Goal: Task Accomplishment & Management: Manage account settings

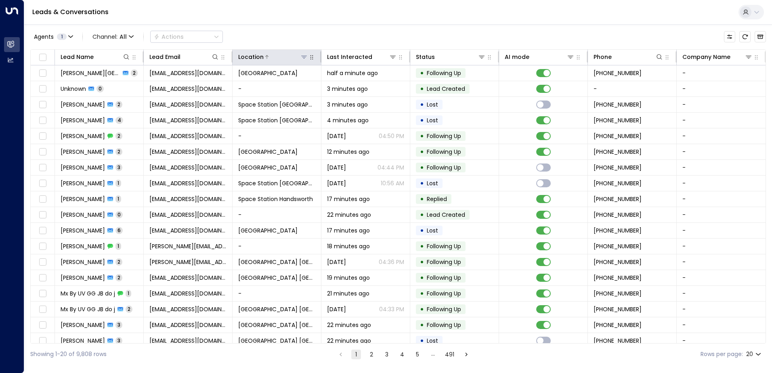
click at [302, 58] on icon at bounding box center [304, 57] width 6 height 6
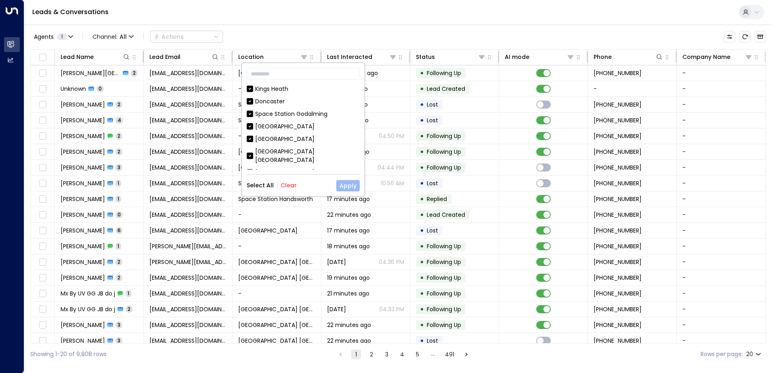
click at [341, 188] on button "Apply" at bounding box center [347, 185] width 23 height 11
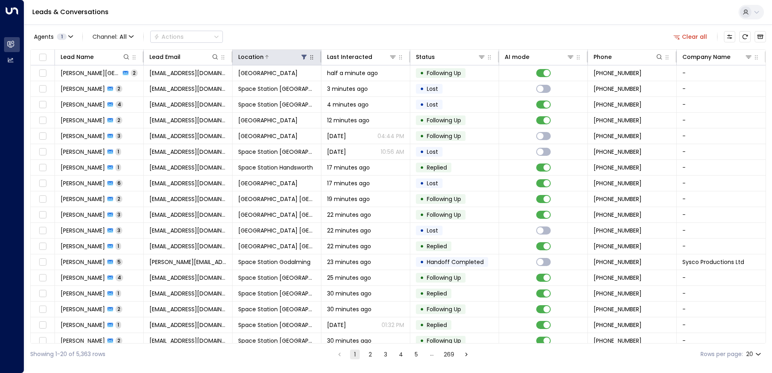
click at [301, 56] on icon at bounding box center [304, 57] width 6 height 6
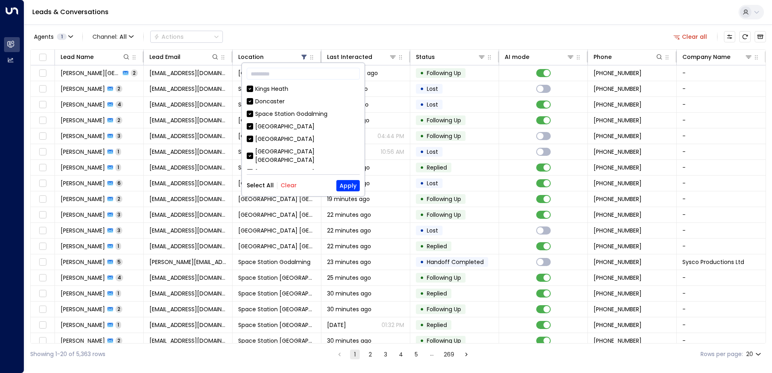
click at [291, 188] on button "Clear" at bounding box center [288, 185] width 16 height 6
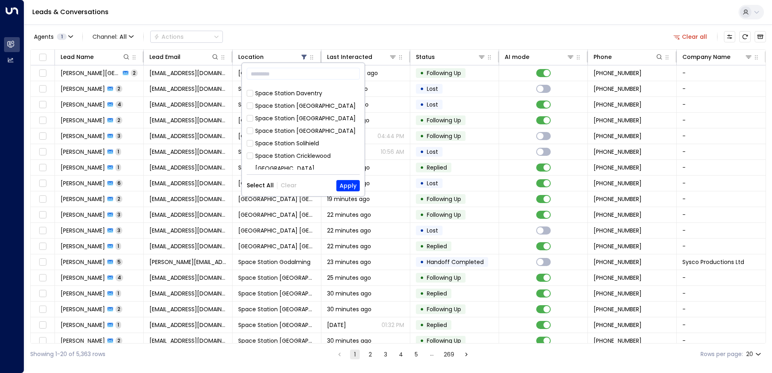
scroll to position [202, 0]
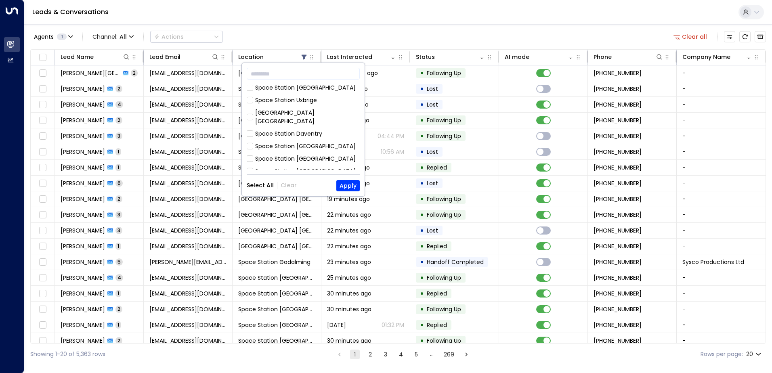
click at [306, 155] on div "Space Station [GEOGRAPHIC_DATA]" at bounding box center [305, 159] width 100 height 8
click at [347, 188] on button "Apply" at bounding box center [347, 185] width 23 height 11
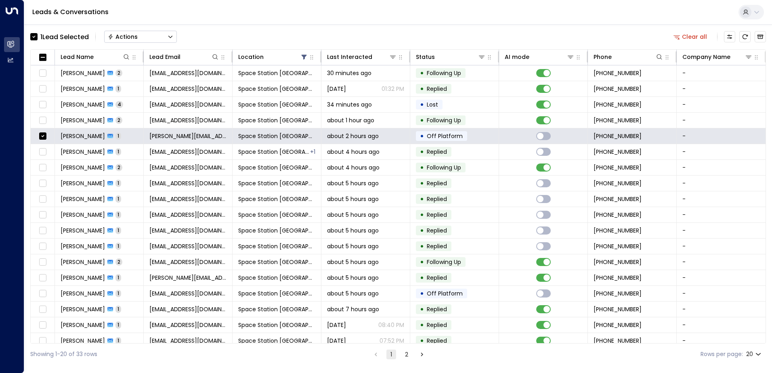
click at [160, 38] on button "Actions" at bounding box center [140, 37] width 73 height 12
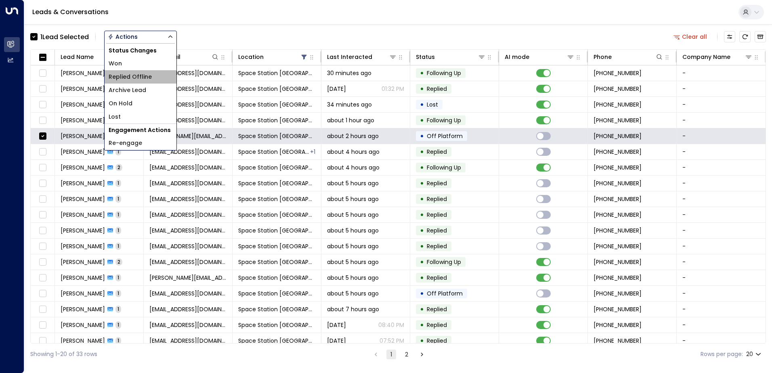
click at [151, 80] on li "Replied Offline" at bounding box center [141, 76] width 72 height 13
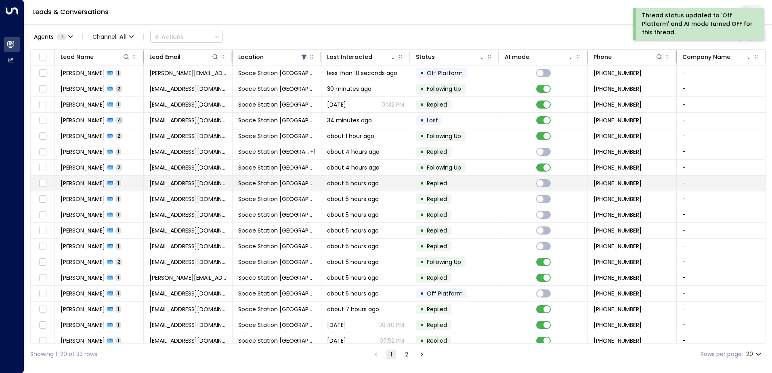
click at [487, 187] on td "• Replied" at bounding box center [454, 183] width 89 height 15
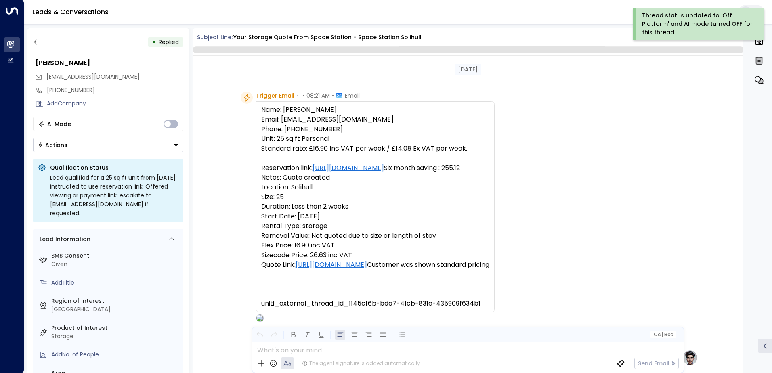
scroll to position [304, 0]
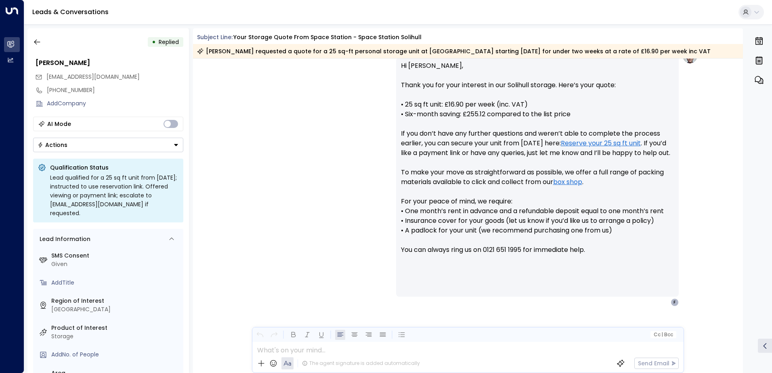
click at [28, 44] on div "• Replied [PERSON_NAME] [EMAIL_ADDRESS][DOMAIN_NAME] [PHONE_NUMBER] Add Company…" at bounding box center [107, 200] width 161 height 345
click at [32, 43] on button "button" at bounding box center [37, 42] width 15 height 15
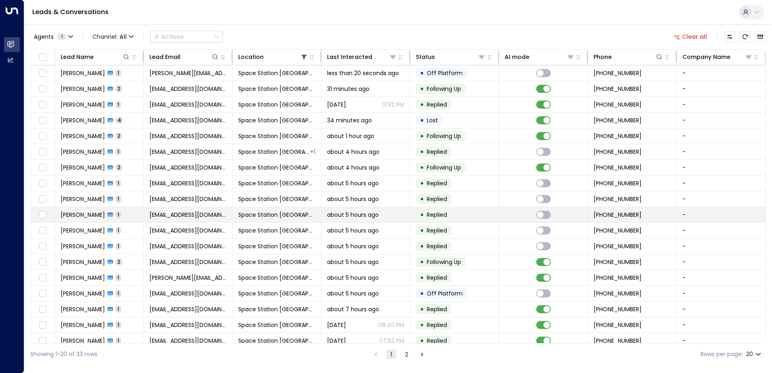
scroll to position [40, 0]
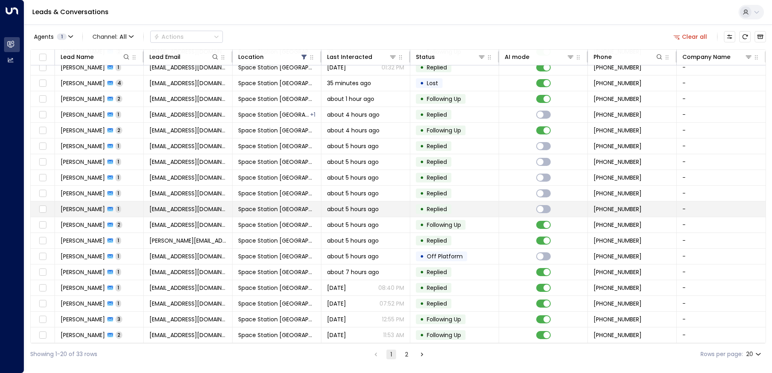
click at [157, 211] on td "[EMAIL_ADDRESS][DOMAIN_NAME]" at bounding box center [188, 208] width 89 height 15
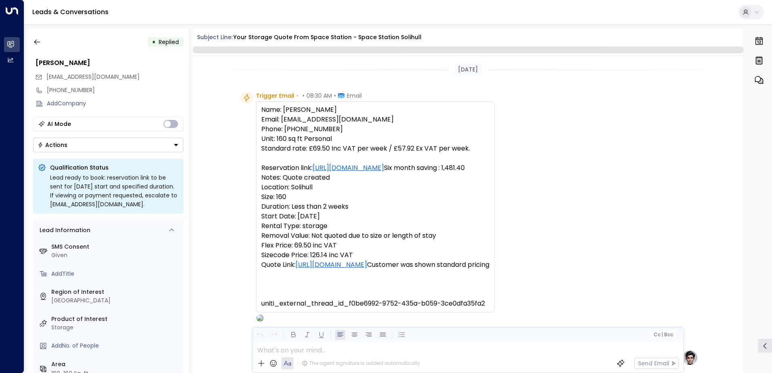
scroll to position [304, 0]
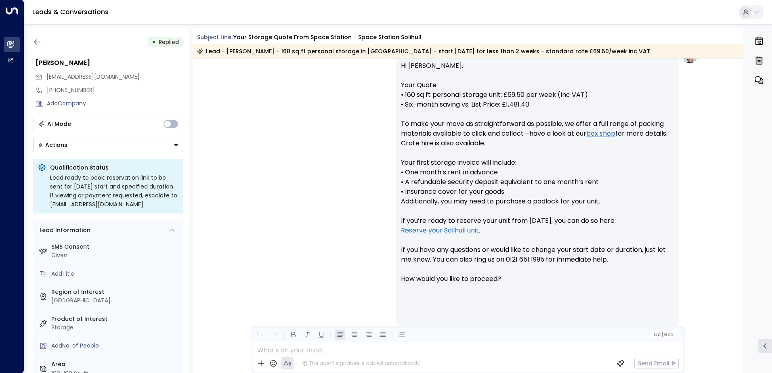
click at [136, 146] on button "Actions" at bounding box center [108, 145] width 150 height 15
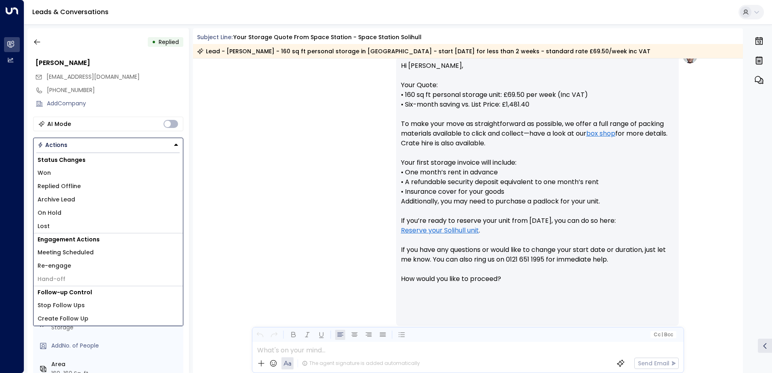
click at [79, 190] on li "Replied Offline" at bounding box center [107, 186] width 149 height 13
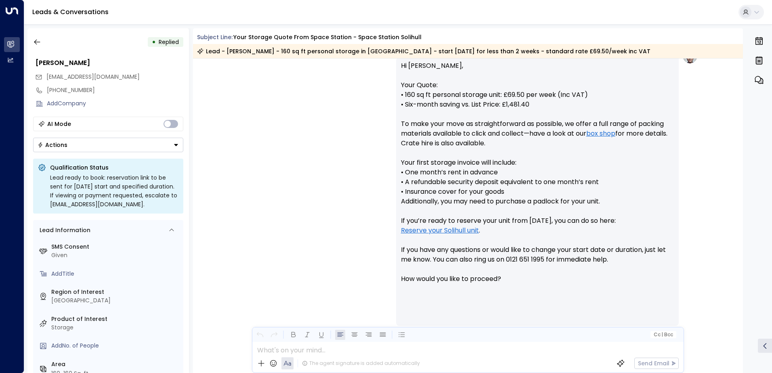
click at [110, 154] on div "• Replied [PERSON_NAME] [PERSON_NAME][EMAIL_ADDRESS][DOMAIN_NAME] [PHONE_NUMBER…" at bounding box center [107, 200] width 161 height 345
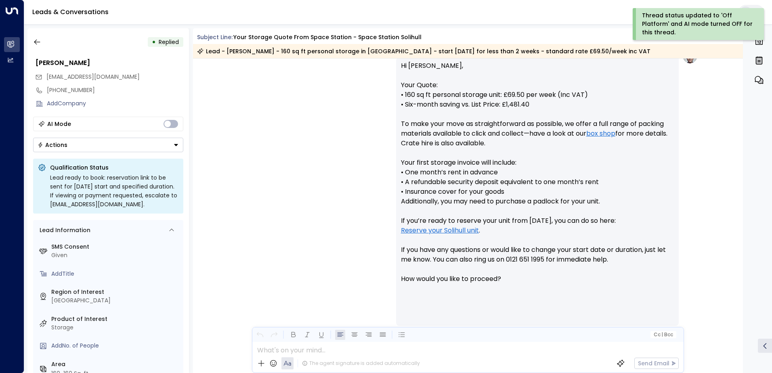
click at [107, 149] on button "Actions" at bounding box center [108, 145] width 150 height 15
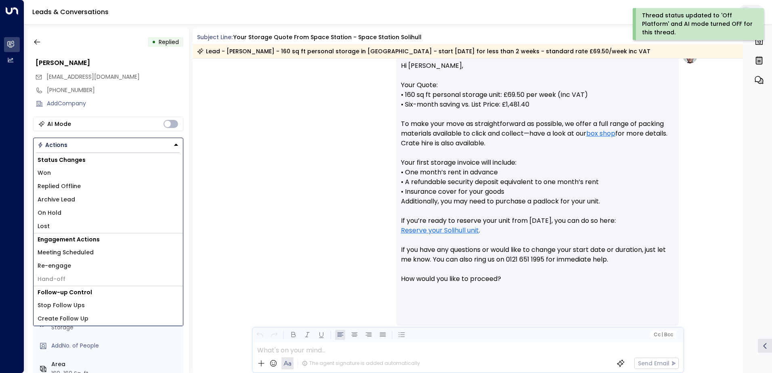
click at [73, 201] on span "Archive Lead" at bounding box center [57, 199] width 38 height 8
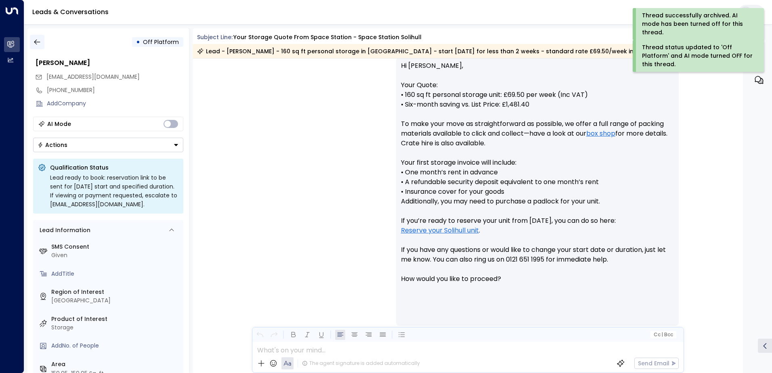
click at [38, 42] on icon "button" at bounding box center [37, 42] width 6 height 5
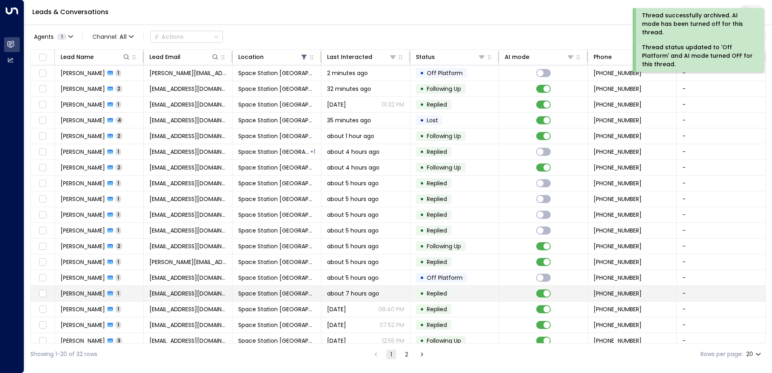
scroll to position [40, 0]
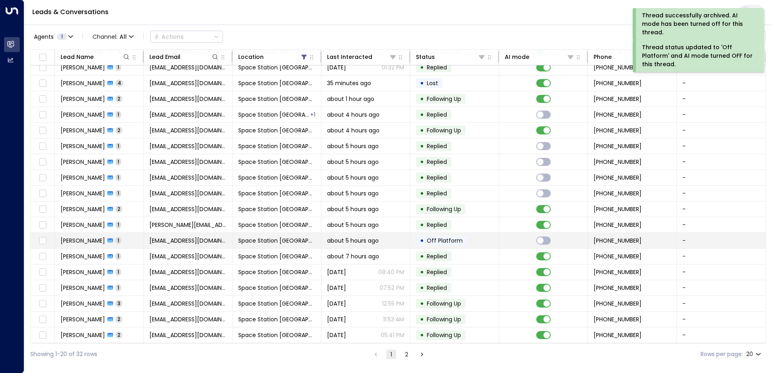
click at [373, 236] on span "about 5 hours ago" at bounding box center [353, 240] width 52 height 8
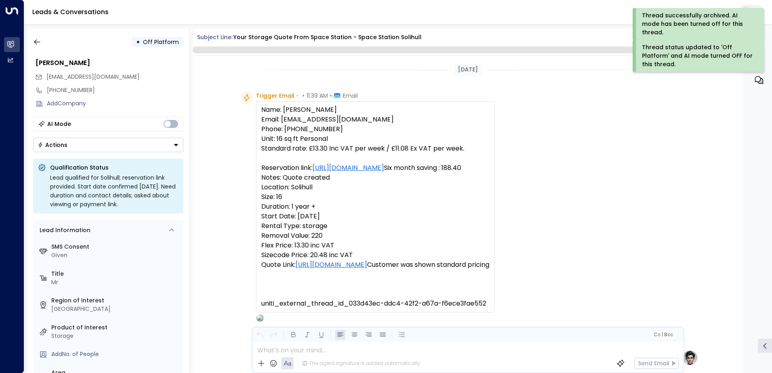
scroll to position [304, 0]
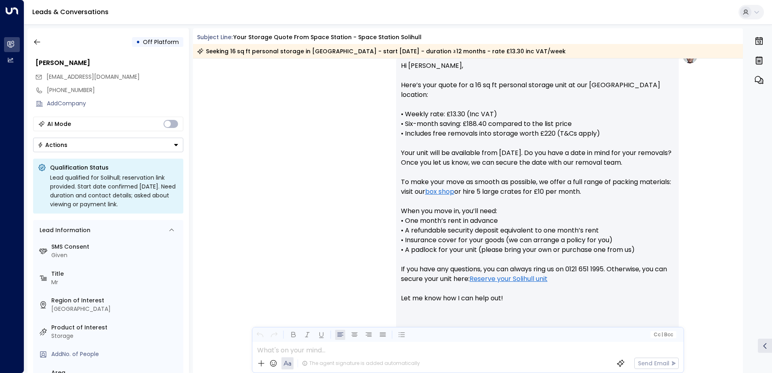
click at [157, 145] on button "Actions" at bounding box center [108, 145] width 150 height 15
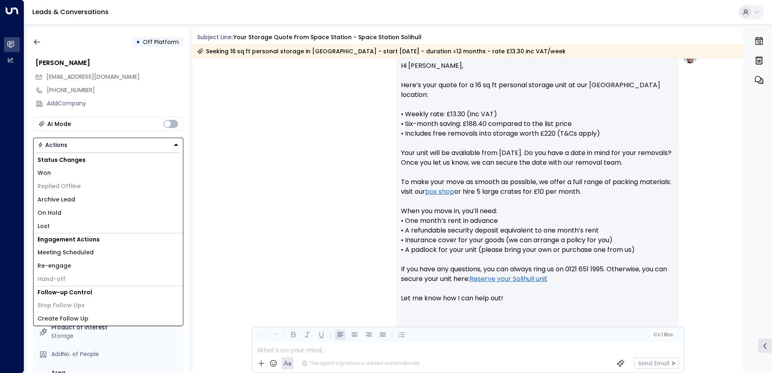
click at [84, 201] on li "Archive Lead" at bounding box center [107, 199] width 149 height 13
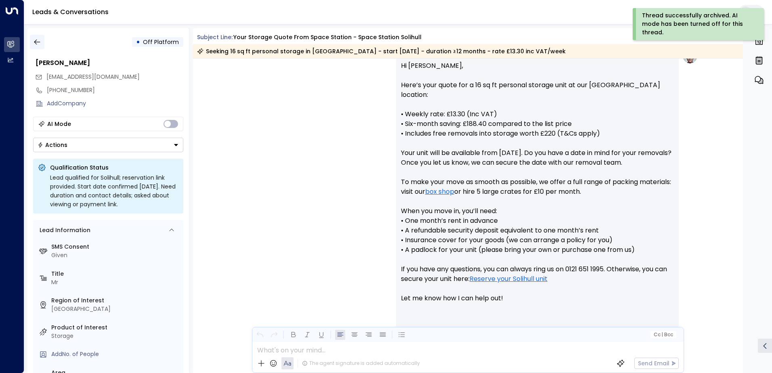
click at [32, 40] on button "button" at bounding box center [37, 42] width 15 height 15
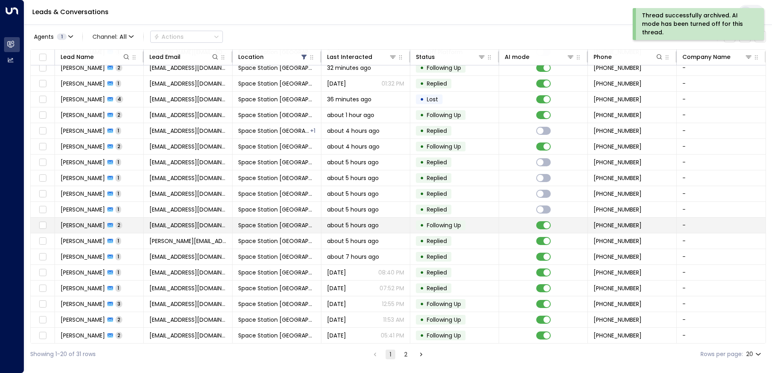
scroll to position [40, 0]
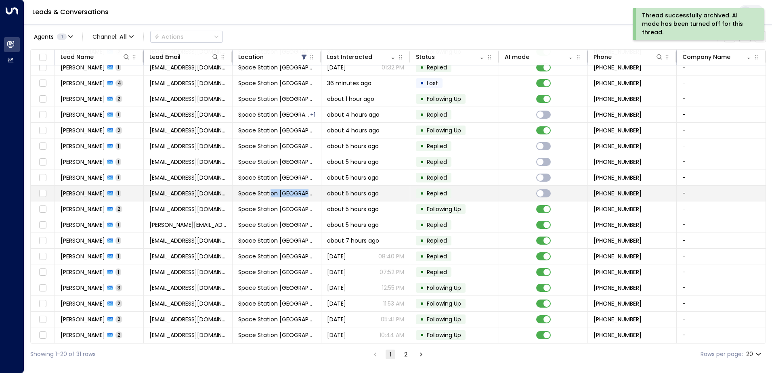
click at [271, 186] on td "Space Station [GEOGRAPHIC_DATA]" at bounding box center [276, 193] width 89 height 15
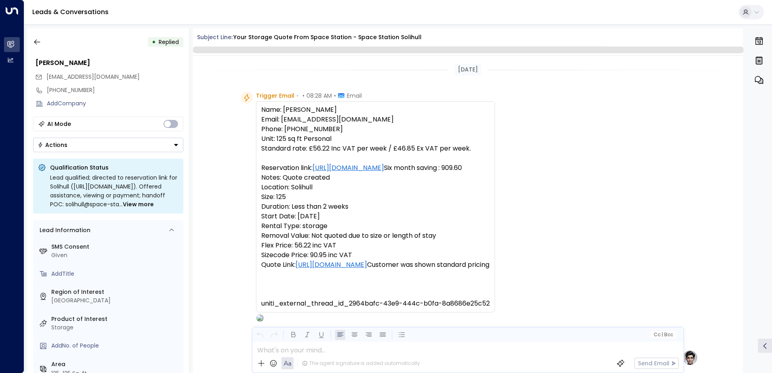
scroll to position [304, 0]
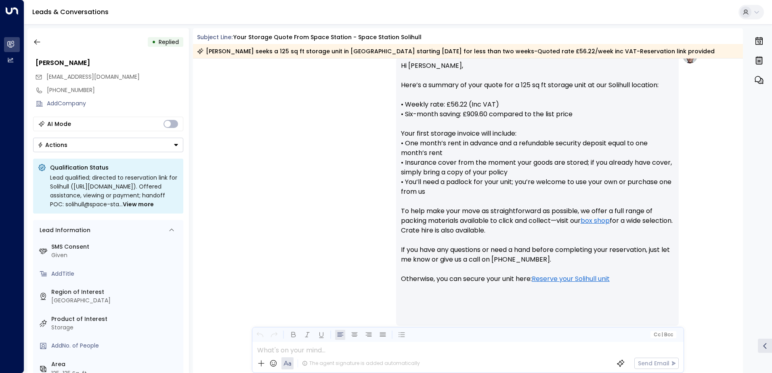
click at [156, 146] on button "Actions" at bounding box center [108, 145] width 150 height 15
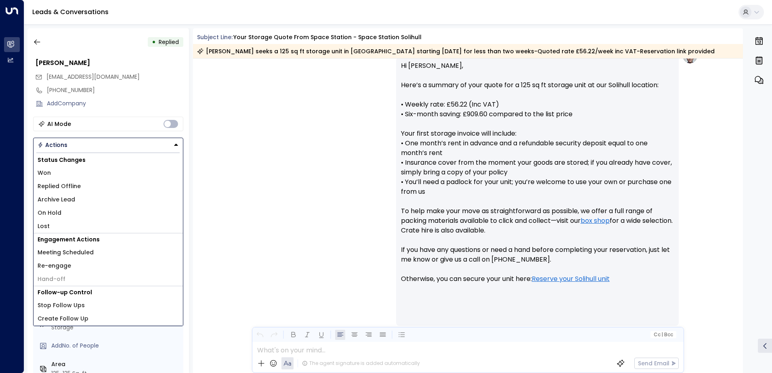
click at [111, 201] on li "Archive Lead" at bounding box center [107, 199] width 149 height 13
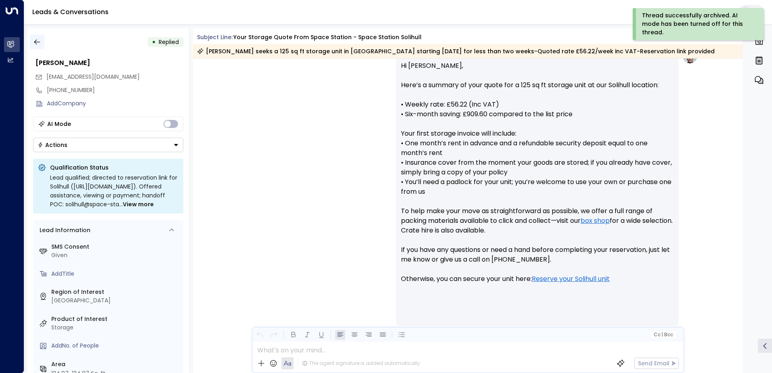
click at [37, 42] on icon "button" at bounding box center [37, 42] width 8 height 8
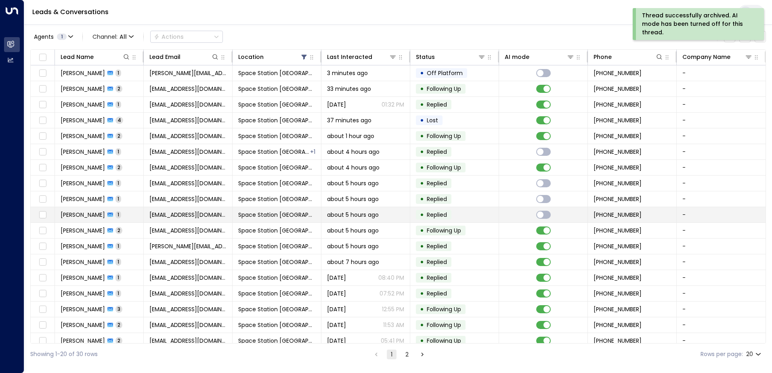
click at [319, 218] on td "Space Station [GEOGRAPHIC_DATA]" at bounding box center [276, 214] width 89 height 15
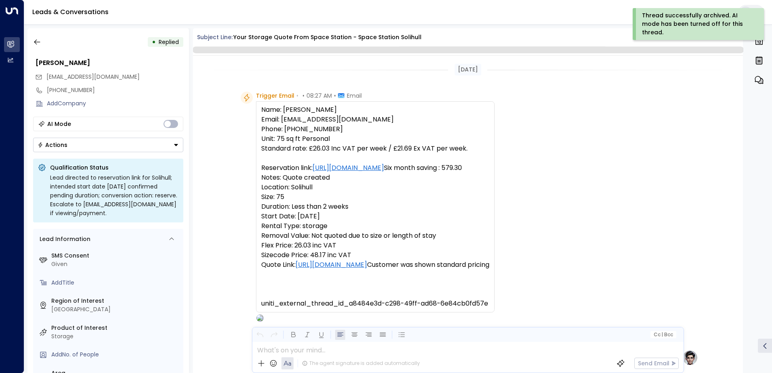
scroll to position [296, 0]
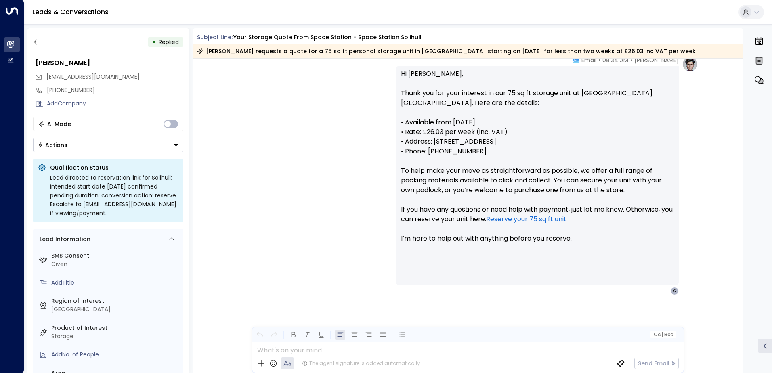
drag, startPoint x: 559, startPoint y: 325, endPoint x: 523, endPoint y: 293, distance: 47.7
click at [524, 288] on div "[PERSON_NAME] • 08:34 AM • Email Hi [PERSON_NAME], Thank you for your interest …" at bounding box center [468, 216] width 550 height 320
drag, startPoint x: 414, startPoint y: 320, endPoint x: 318, endPoint y: 307, distance: 96.5
click at [320, 307] on div "[PERSON_NAME] • 08:34 AM • Email Hi [PERSON_NAME], Thank you for your interest …" at bounding box center [468, 216] width 550 height 320
click at [202, 331] on div "[PERSON_NAME] • 08:34 AM • Email Hi [PERSON_NAME], Thank you for your interest …" at bounding box center [468, 216] width 550 height 320
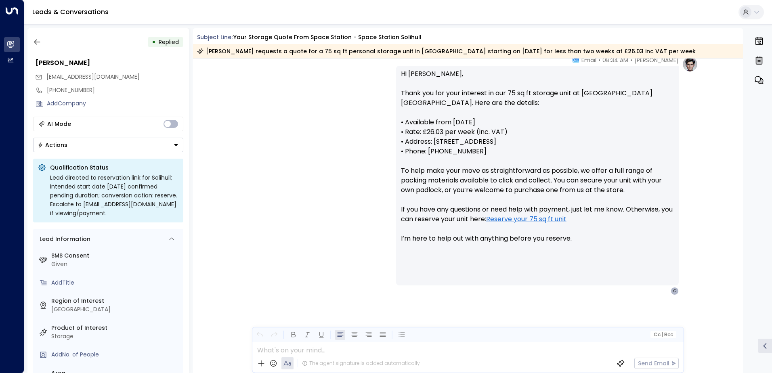
click at [152, 144] on button "Actions" at bounding box center [108, 145] width 150 height 15
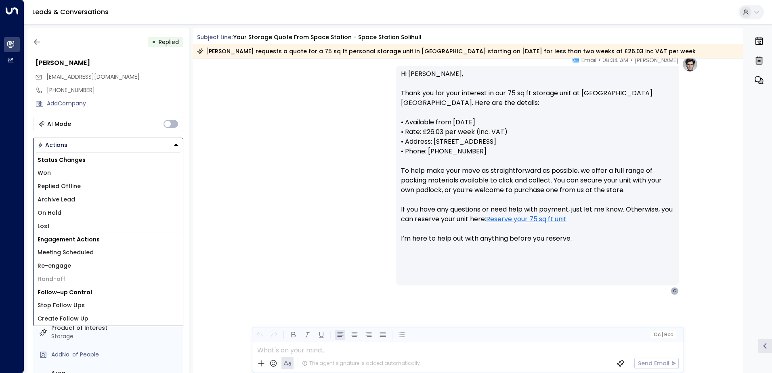
click at [111, 203] on li "Archive Lead" at bounding box center [107, 199] width 149 height 13
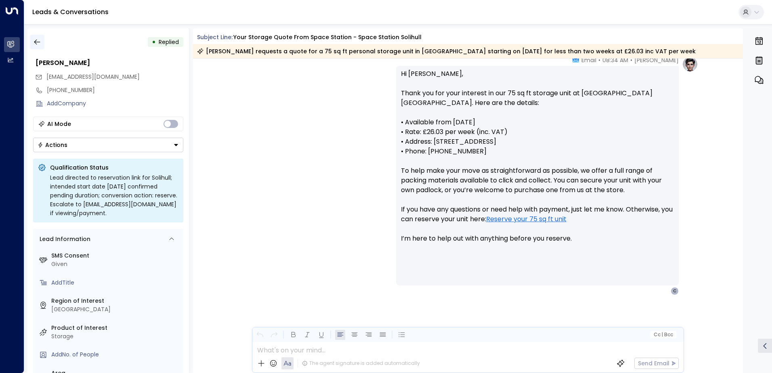
click at [35, 41] on icon "button" at bounding box center [37, 42] width 8 height 8
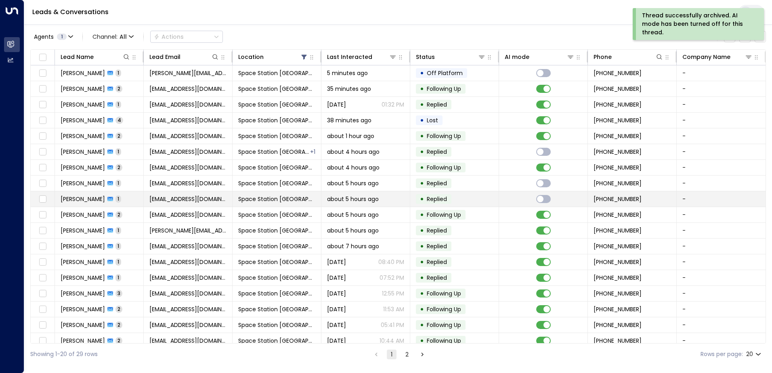
click at [284, 194] on td "Space Station [GEOGRAPHIC_DATA]" at bounding box center [276, 198] width 89 height 15
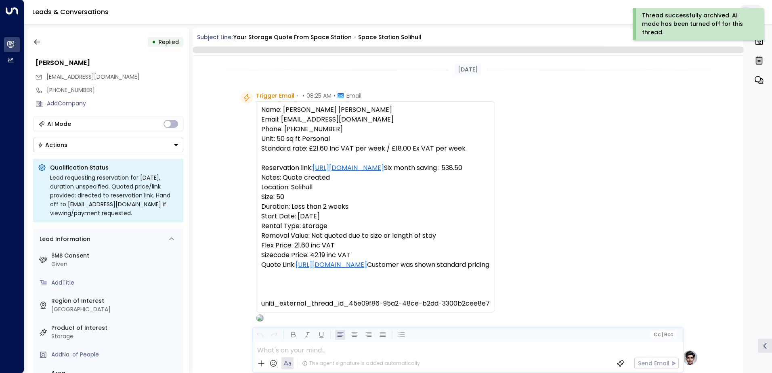
scroll to position [304, 0]
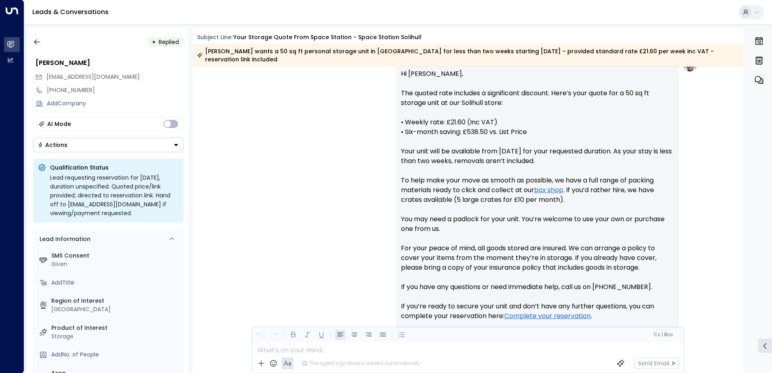
drag, startPoint x: 124, startPoint y: 145, endPoint x: 123, endPoint y: 150, distance: 4.9
click at [124, 145] on button "Actions" at bounding box center [108, 145] width 150 height 15
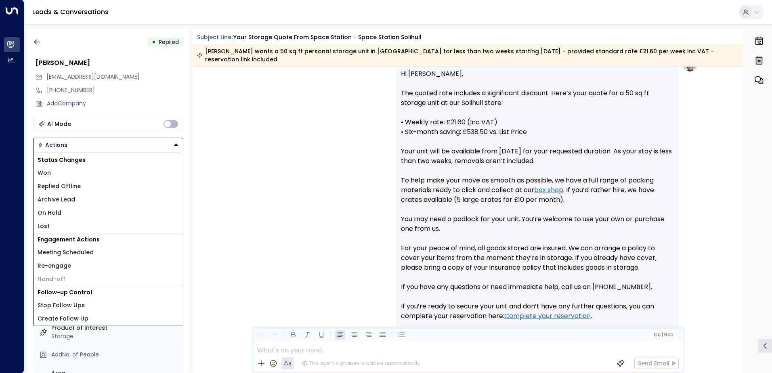
click at [99, 201] on li "Archive Lead" at bounding box center [107, 199] width 149 height 13
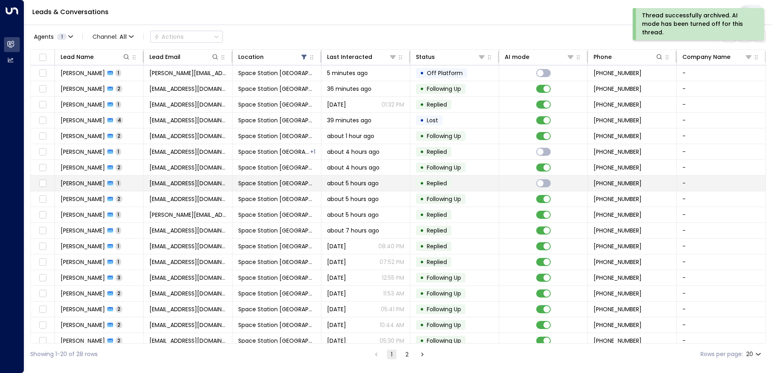
click at [313, 184] on td "Space Station [GEOGRAPHIC_DATA]" at bounding box center [276, 183] width 89 height 15
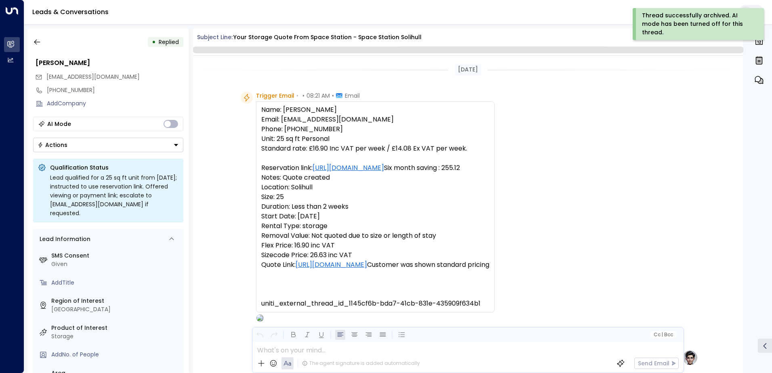
scroll to position [304, 0]
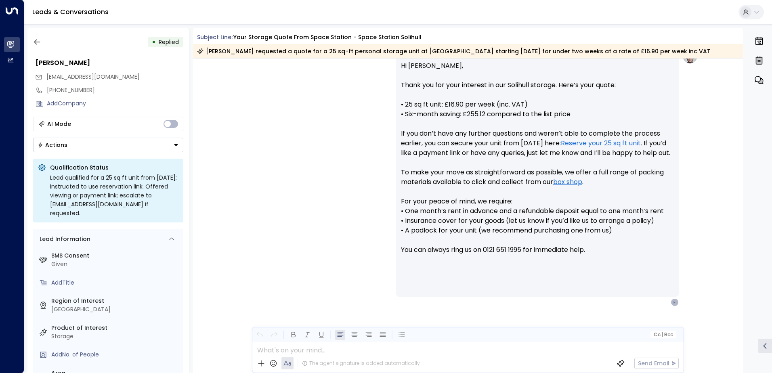
click at [153, 151] on button "Actions" at bounding box center [108, 145] width 150 height 15
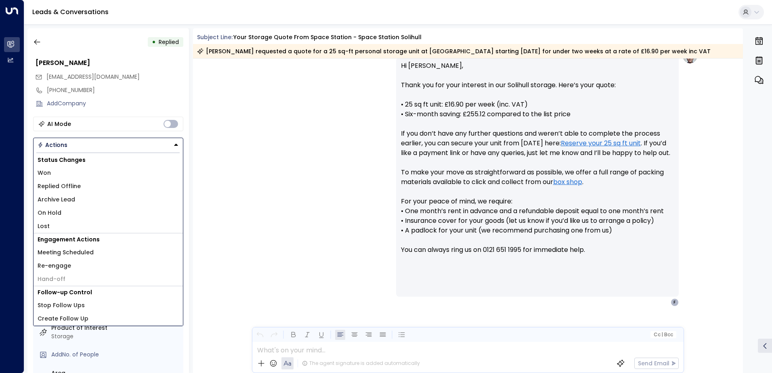
click at [110, 195] on div "Status Changes Won Replied Offline Archive Lead On Hold Lost" at bounding box center [107, 193] width 149 height 79
click at [109, 194] on li "Archive Lead" at bounding box center [107, 199] width 149 height 13
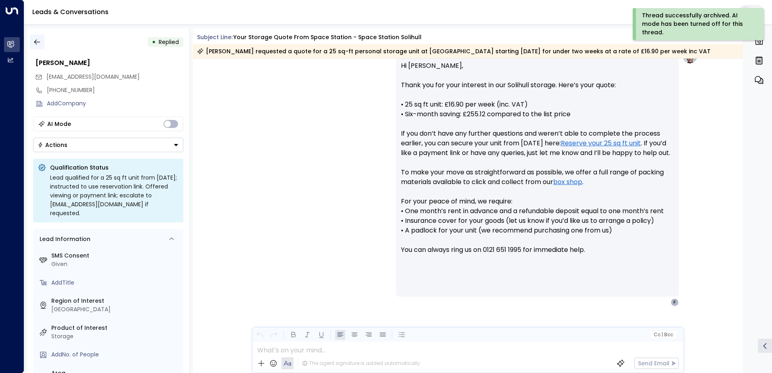
click at [38, 44] on icon "button" at bounding box center [37, 42] width 8 height 8
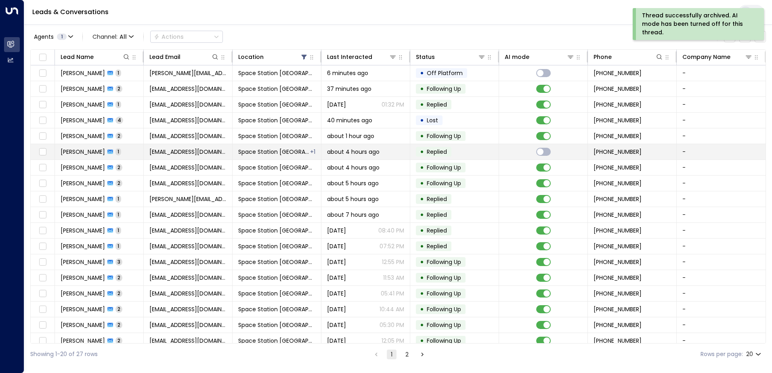
click at [296, 149] on span "Space Station [GEOGRAPHIC_DATA]" at bounding box center [273, 152] width 71 height 8
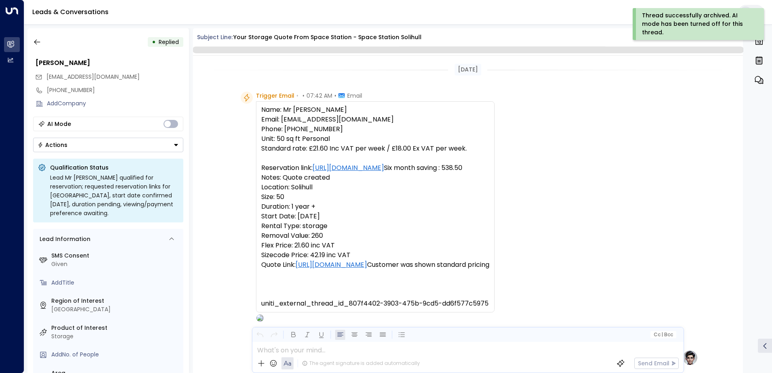
scroll to position [296, 0]
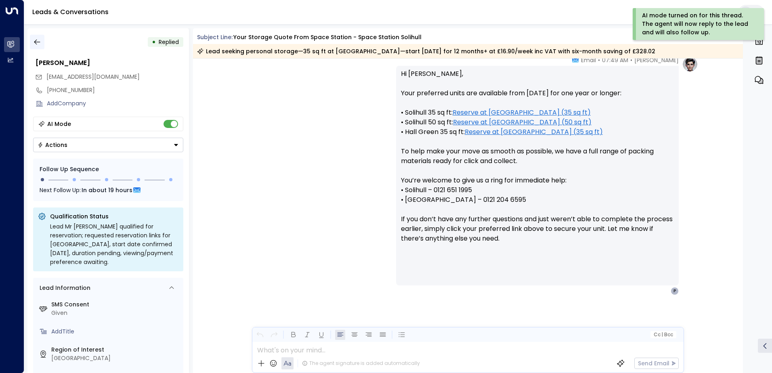
click at [39, 44] on icon "button" at bounding box center [37, 42] width 8 height 8
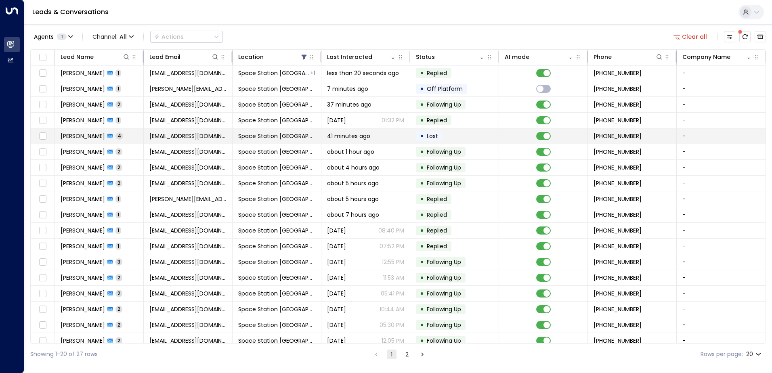
click at [436, 135] on span "Lost" at bounding box center [432, 136] width 11 height 8
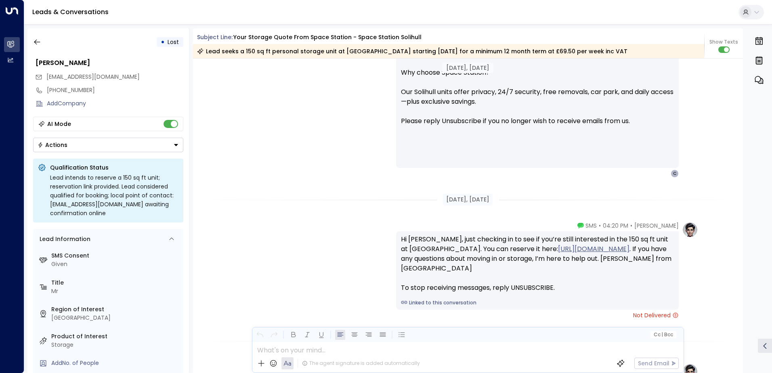
scroll to position [682, 0]
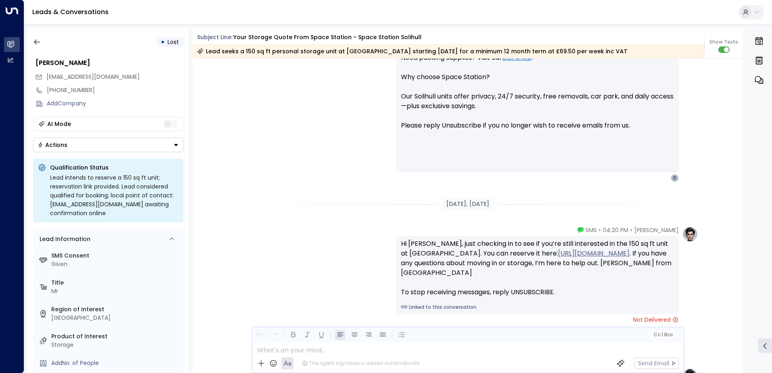
click at [154, 148] on button "Actions" at bounding box center [108, 145] width 150 height 15
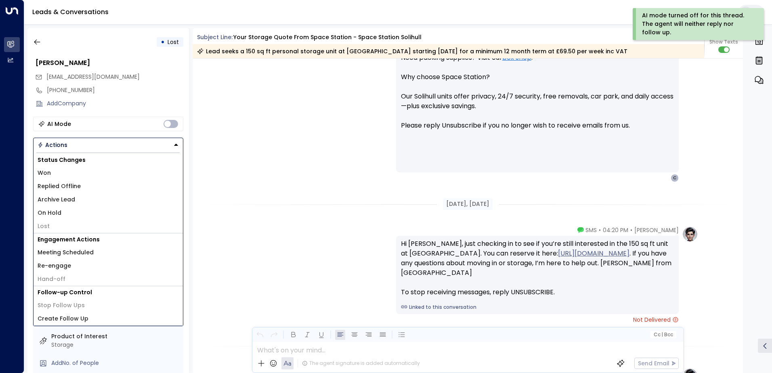
click at [115, 199] on li "Archive Lead" at bounding box center [107, 199] width 149 height 13
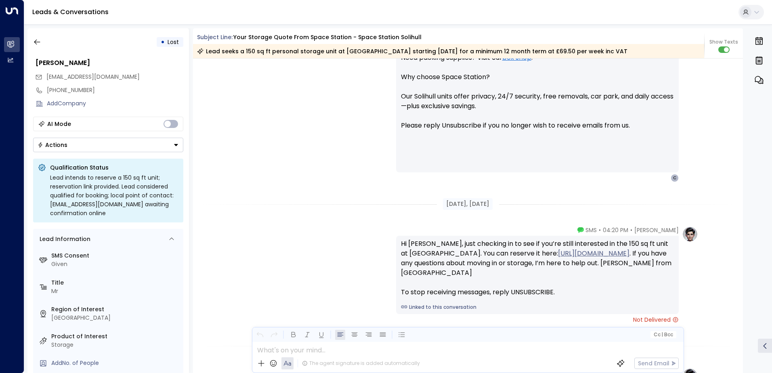
click at [124, 151] on button "Actions" at bounding box center [108, 145] width 150 height 15
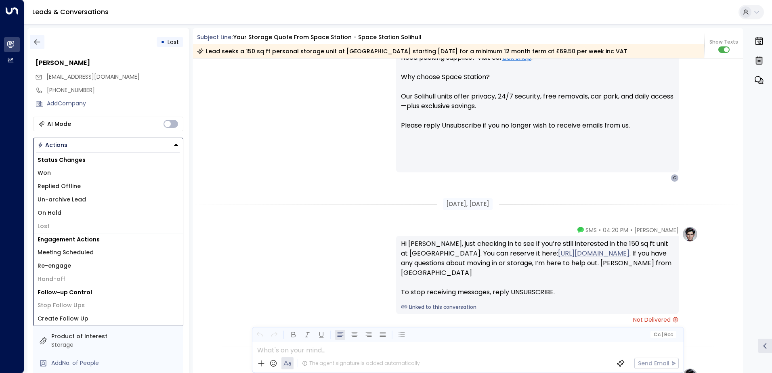
click at [42, 44] on div "• Lost" at bounding box center [108, 42] width 150 height 15
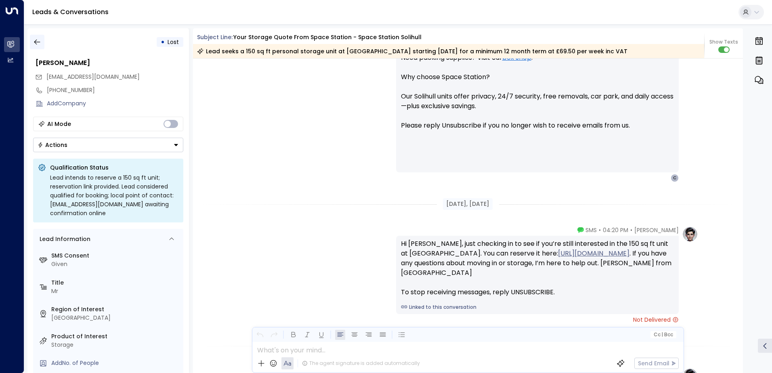
click at [42, 43] on button "button" at bounding box center [37, 42] width 15 height 15
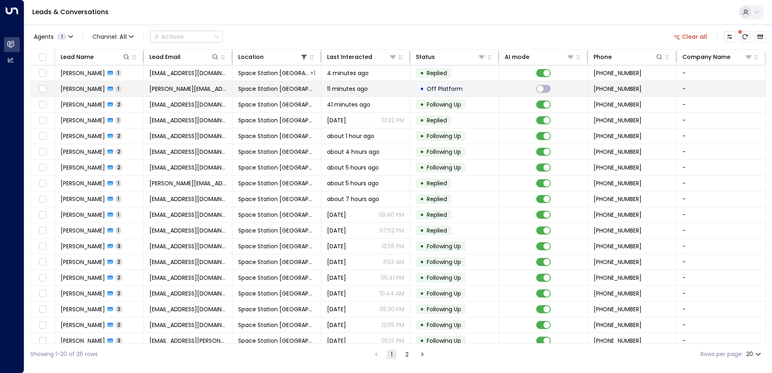
click at [322, 94] on td "11 minutes ago" at bounding box center [365, 88] width 89 height 15
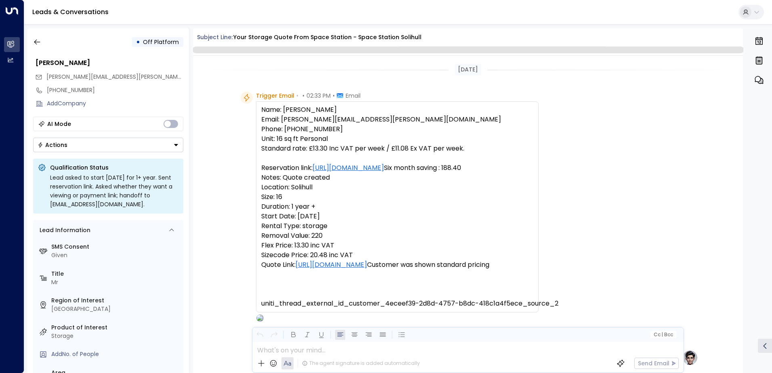
scroll to position [304, 0]
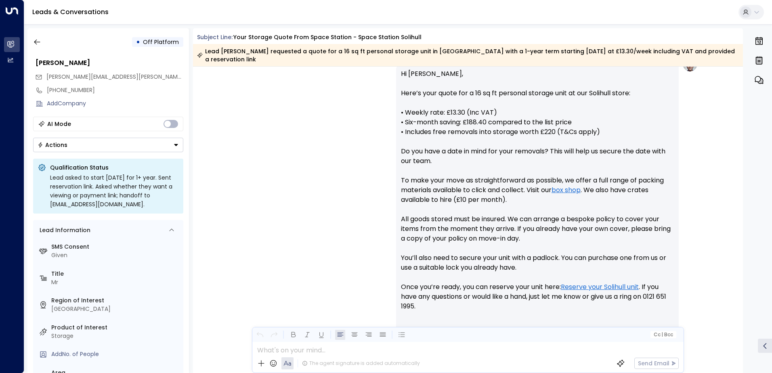
click at [148, 141] on button "Actions" at bounding box center [108, 145] width 150 height 15
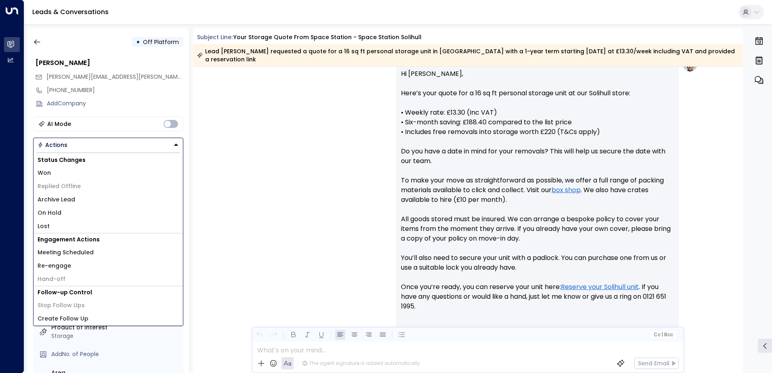
click at [76, 196] on li "Archive Lead" at bounding box center [107, 199] width 149 height 13
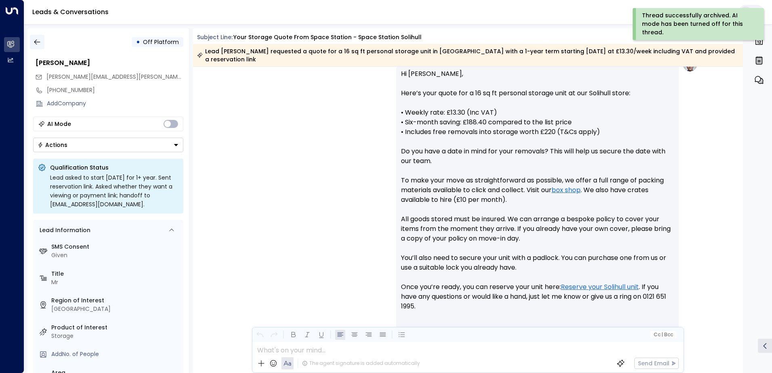
click at [39, 41] on icon "button" at bounding box center [37, 42] width 8 height 8
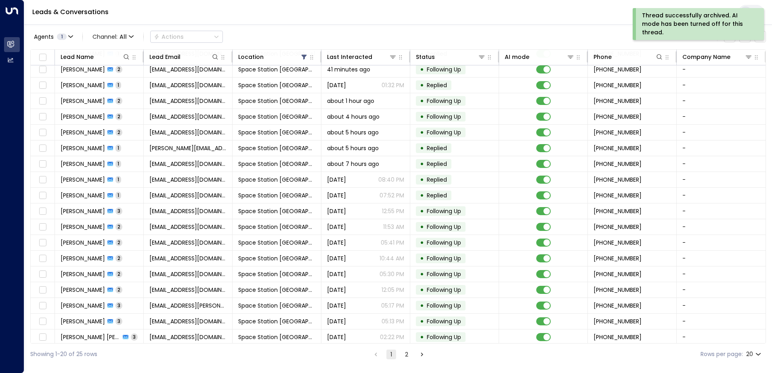
scroll to position [40, 0]
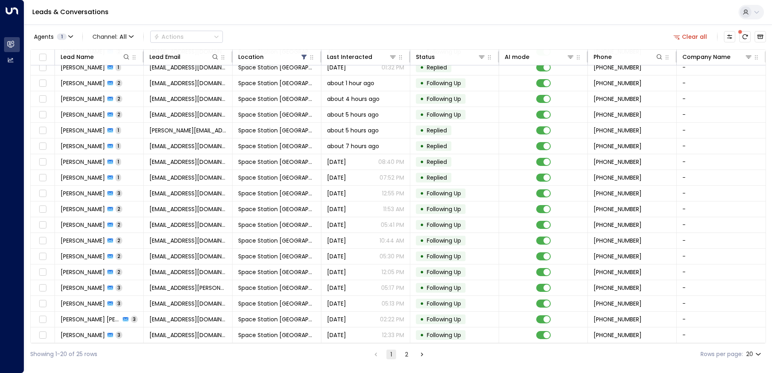
click at [405, 354] on button "2" at bounding box center [407, 354] width 10 height 10
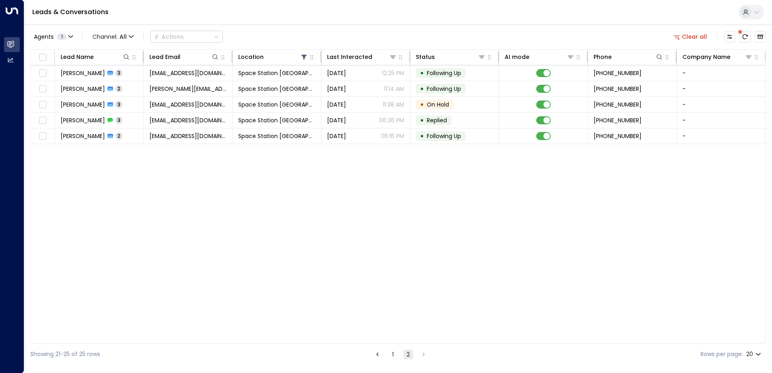
click at [393, 354] on button "1" at bounding box center [393, 354] width 10 height 10
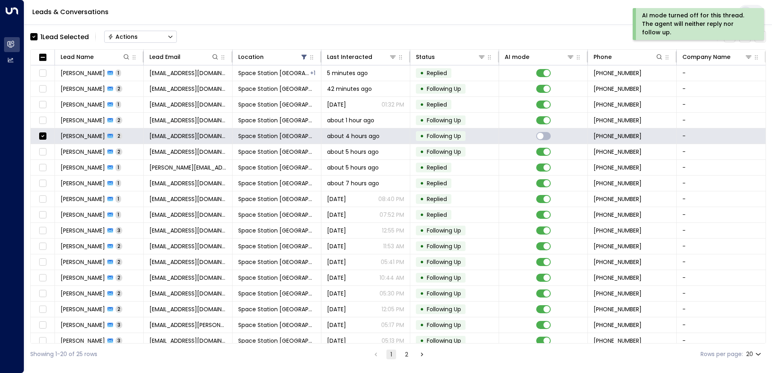
click at [150, 36] on button "Actions" at bounding box center [140, 37] width 73 height 12
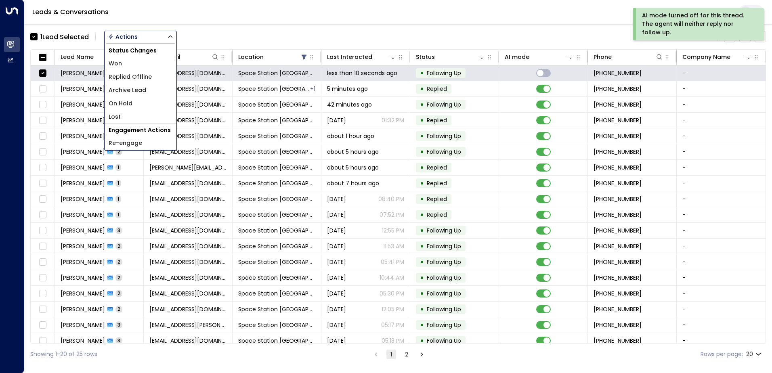
click at [140, 66] on li "Won" at bounding box center [141, 63] width 72 height 13
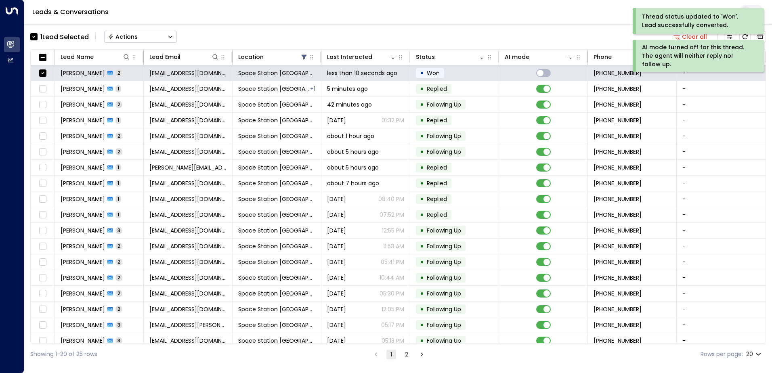
click at [144, 43] on div "1 Lead Selected Actions" at bounding box center [103, 37] width 146 height 16
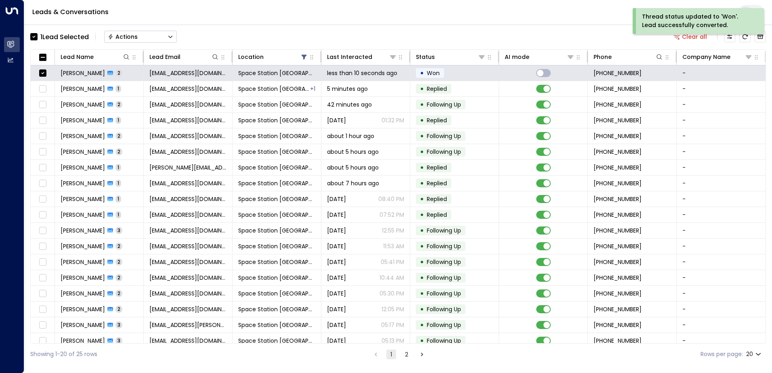
click at [144, 41] on button "Actions" at bounding box center [140, 37] width 73 height 12
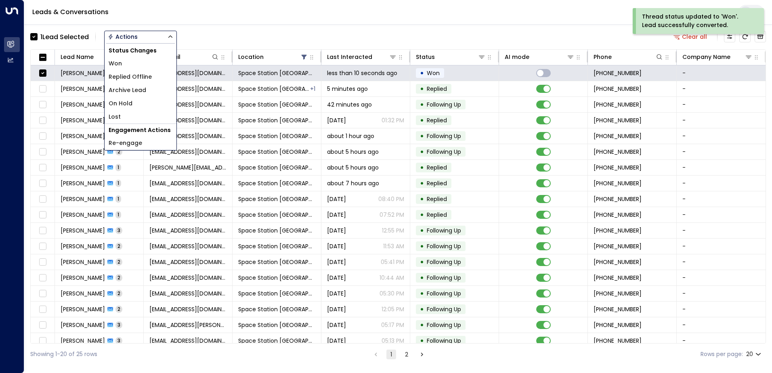
click at [142, 87] on span "Archive Lead" at bounding box center [128, 90] width 38 height 8
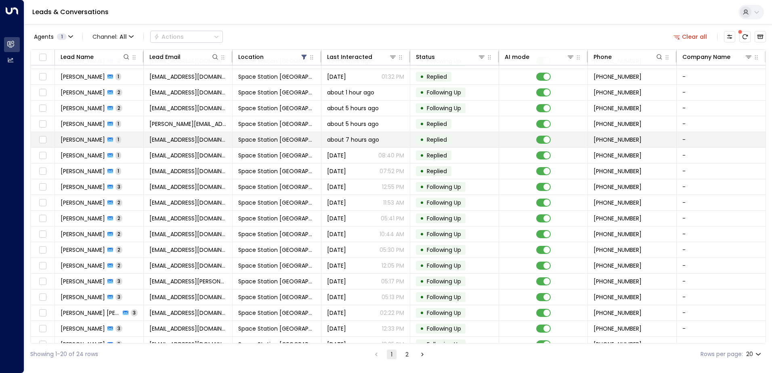
scroll to position [40, 0]
